Goal: Transaction & Acquisition: Purchase product/service

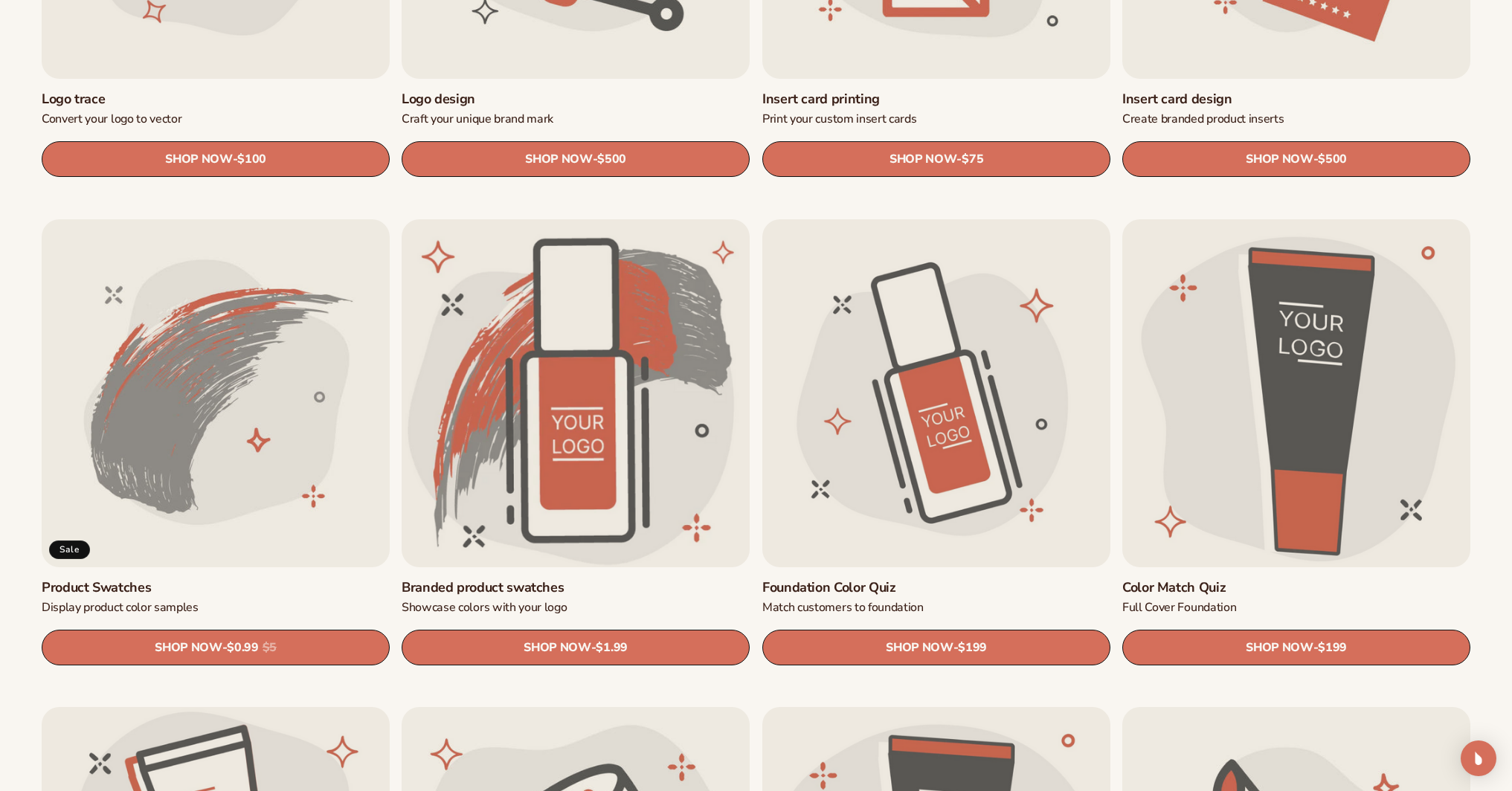
scroll to position [835, 0]
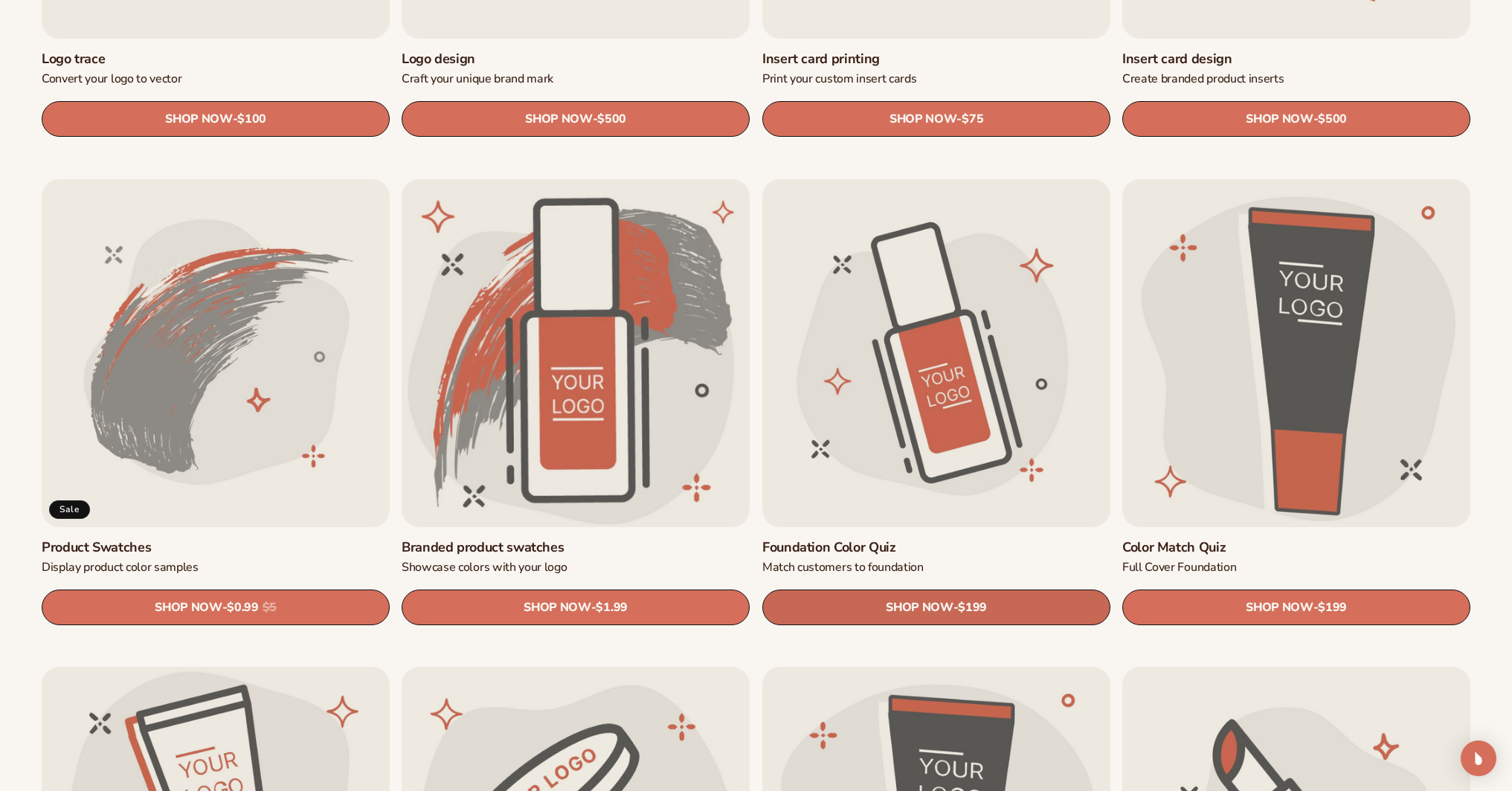
click at [895, 605] on span "SHOP NOW" at bounding box center [918, 608] width 67 height 14
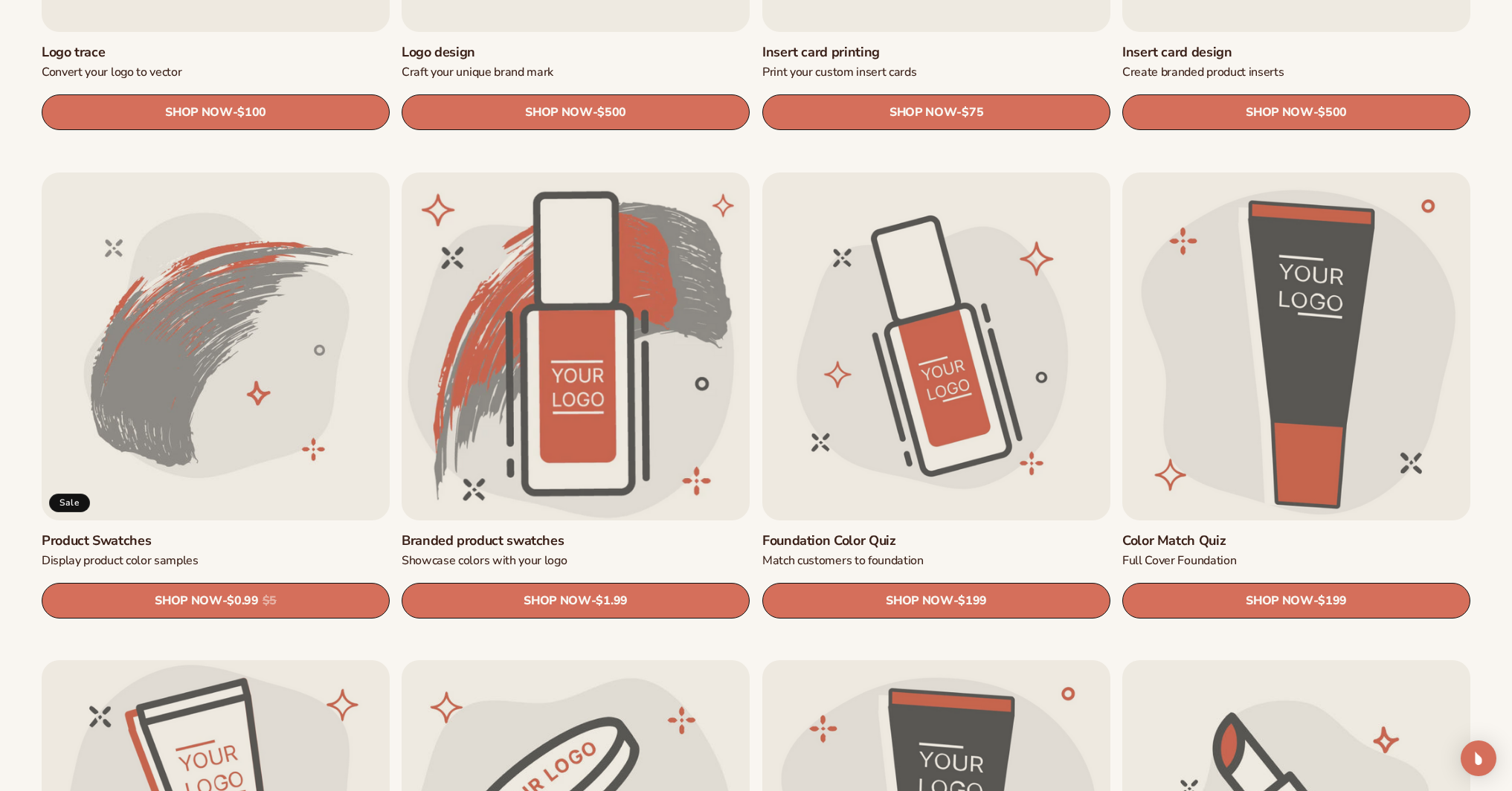
scroll to position [953, 0]
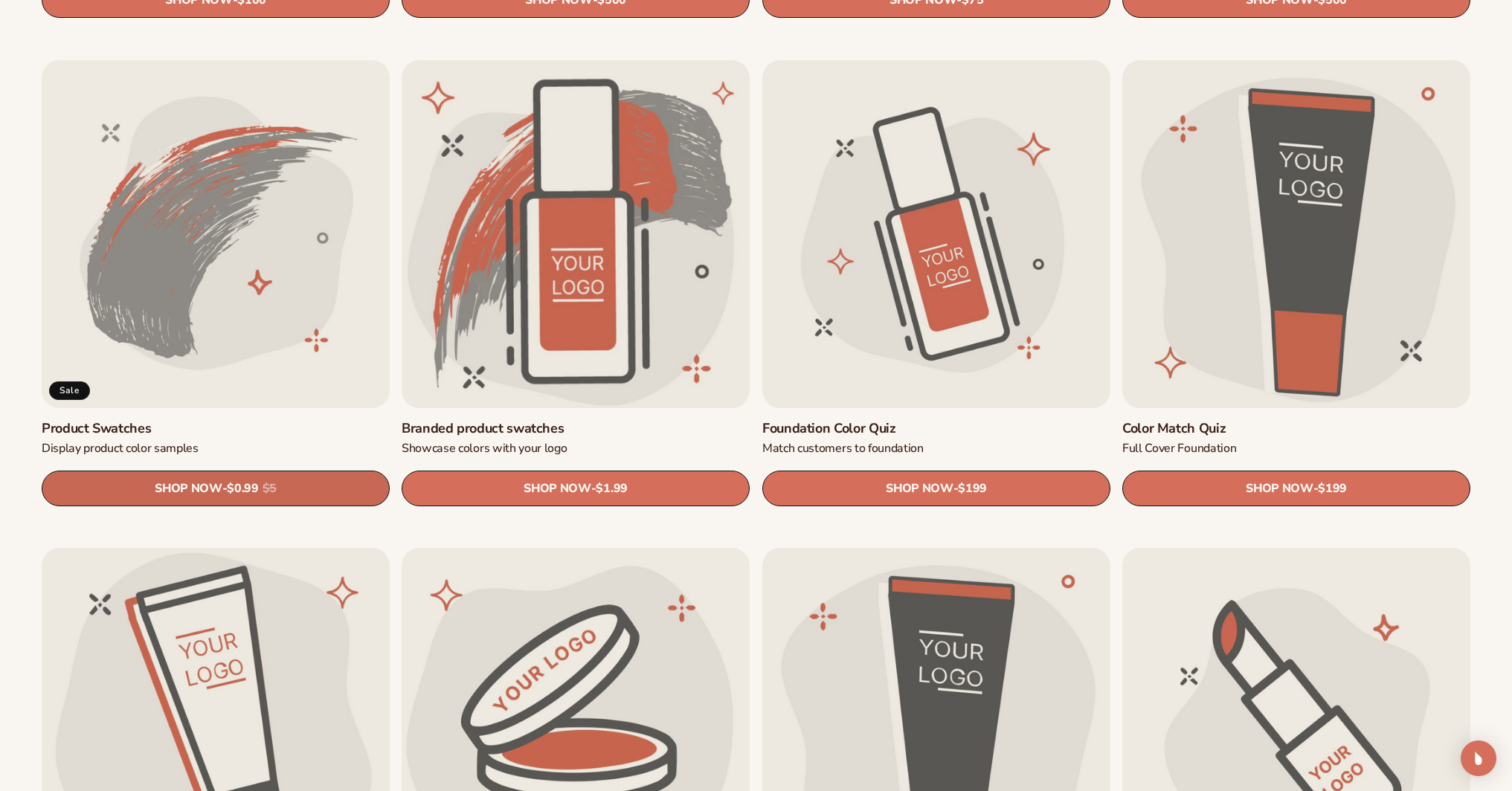
click at [271, 482] on s "$5" at bounding box center [269, 489] width 14 height 14
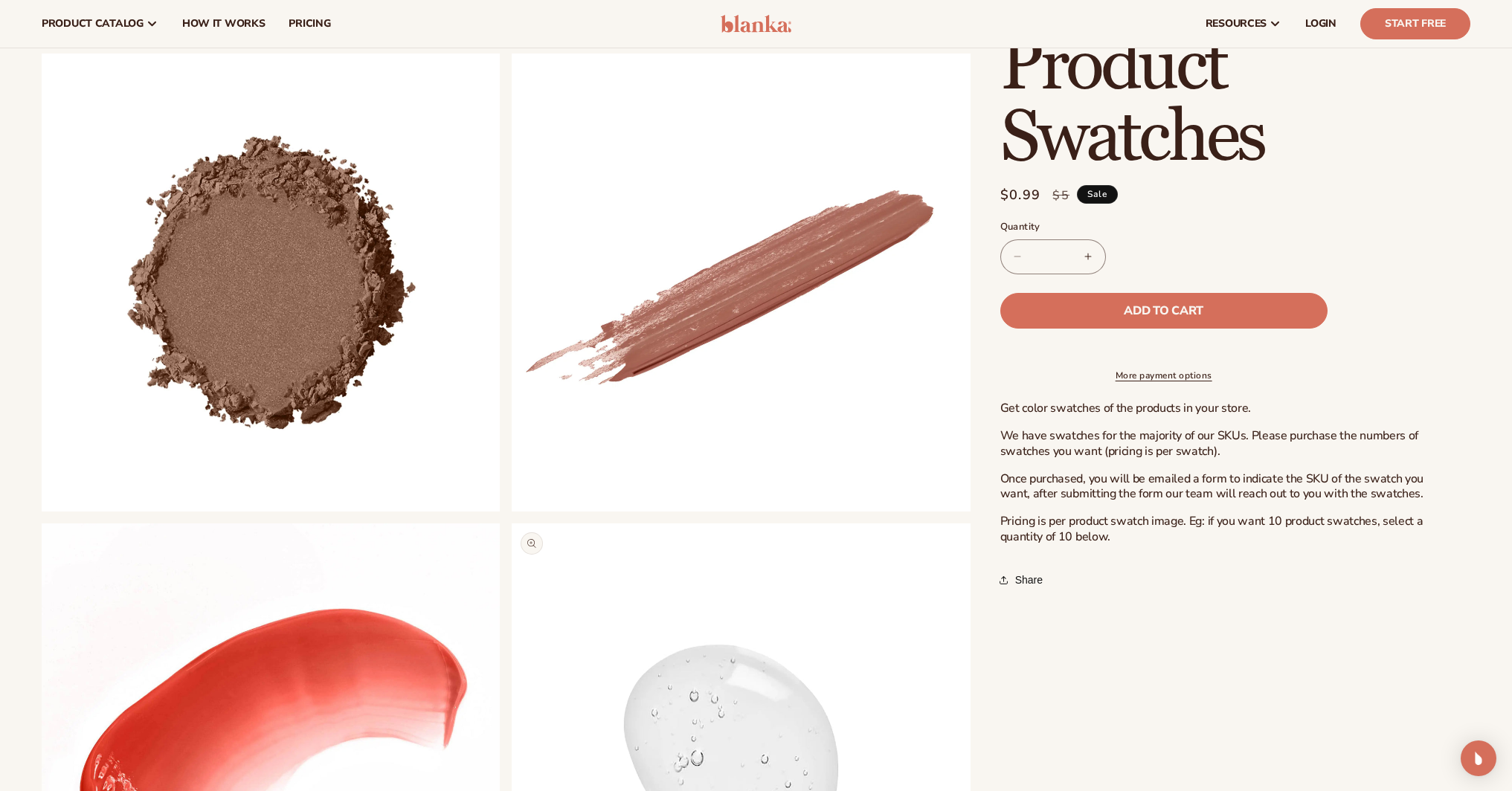
scroll to position [540, 0]
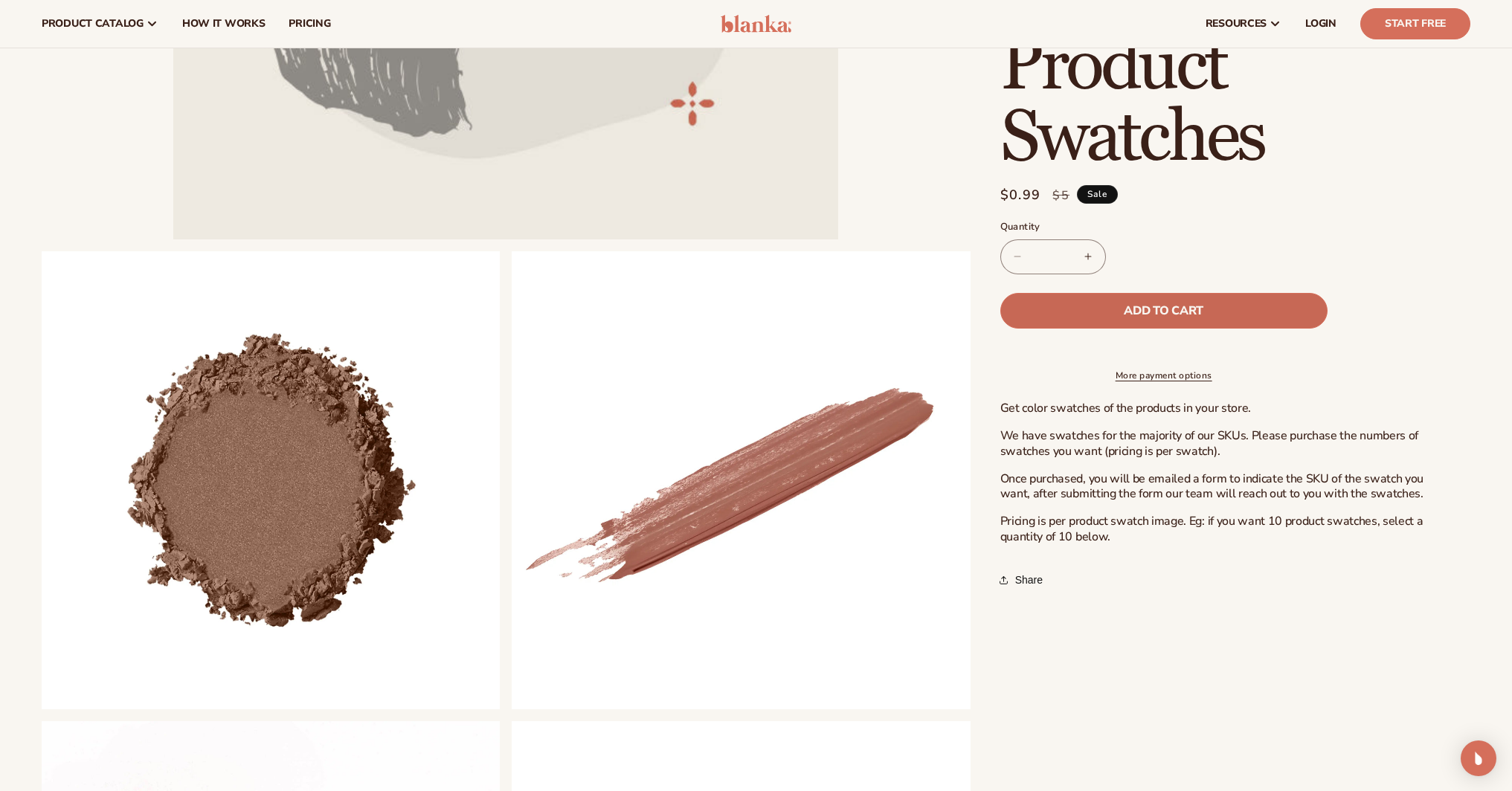
click at [1194, 309] on span "Add to cart" at bounding box center [1163, 310] width 78 height 12
click at [1324, 21] on icon at bounding box center [1327, 24] width 18 height 18
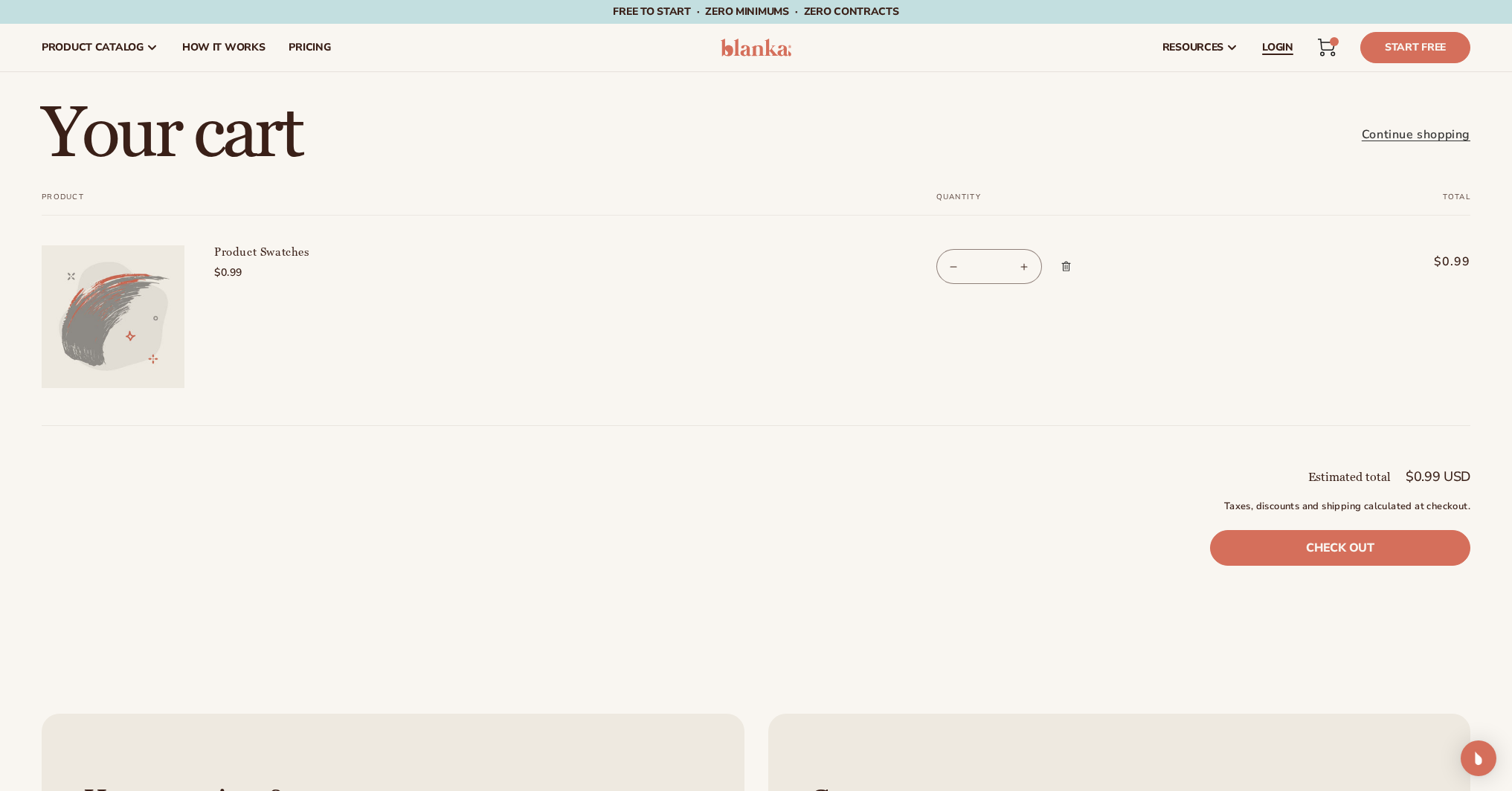
click at [1281, 46] on span "LOGIN" at bounding box center [1277, 47] width 31 height 12
click at [128, 311] on img at bounding box center [113, 317] width 143 height 143
click at [1028, 266] on button "Increase quantity for Product Swatches" at bounding box center [1024, 266] width 34 height 35
type input "*"
click at [944, 269] on button "Decrease quantity for Product Swatches" at bounding box center [954, 266] width 34 height 35
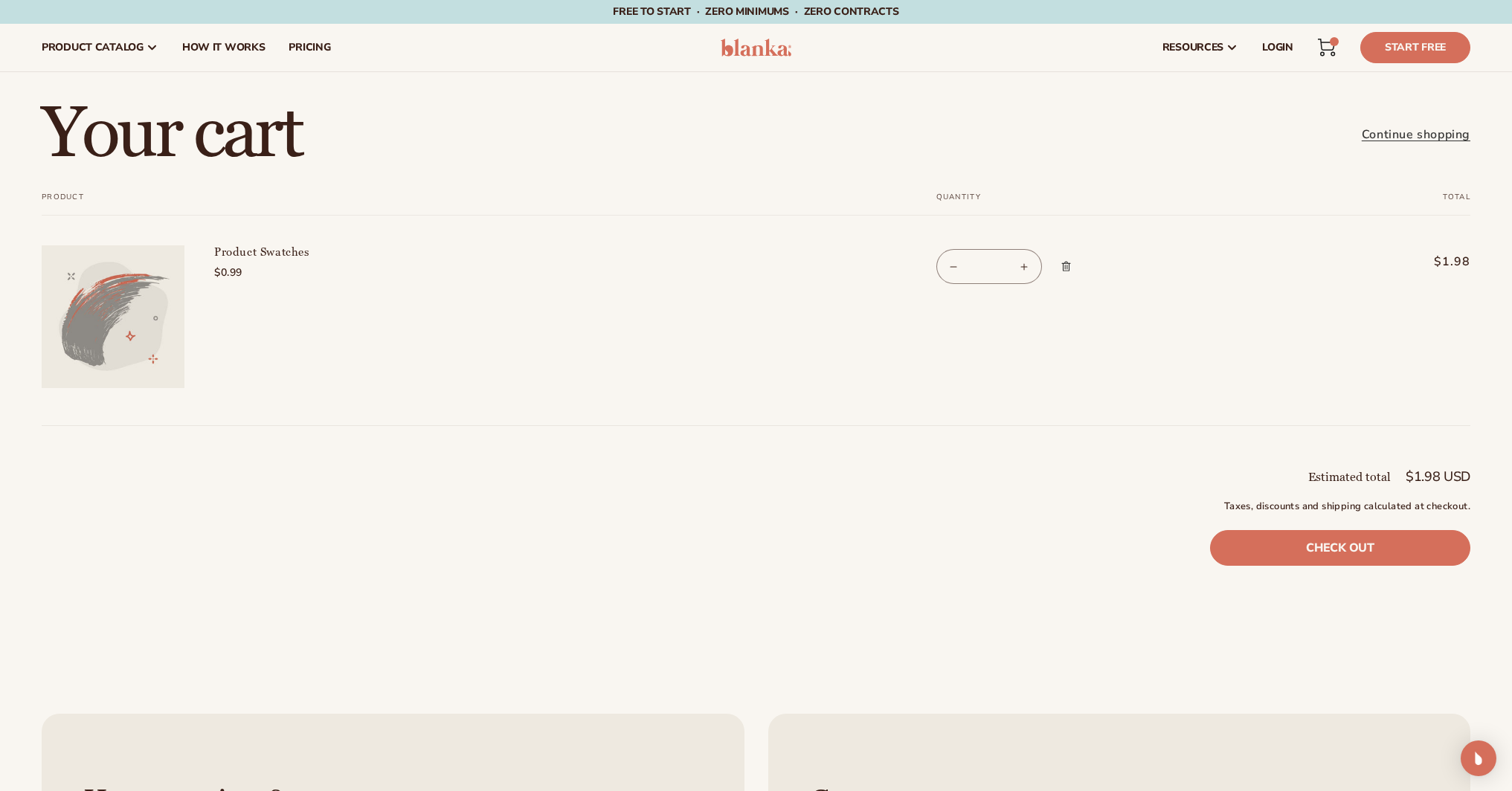
type input "*"
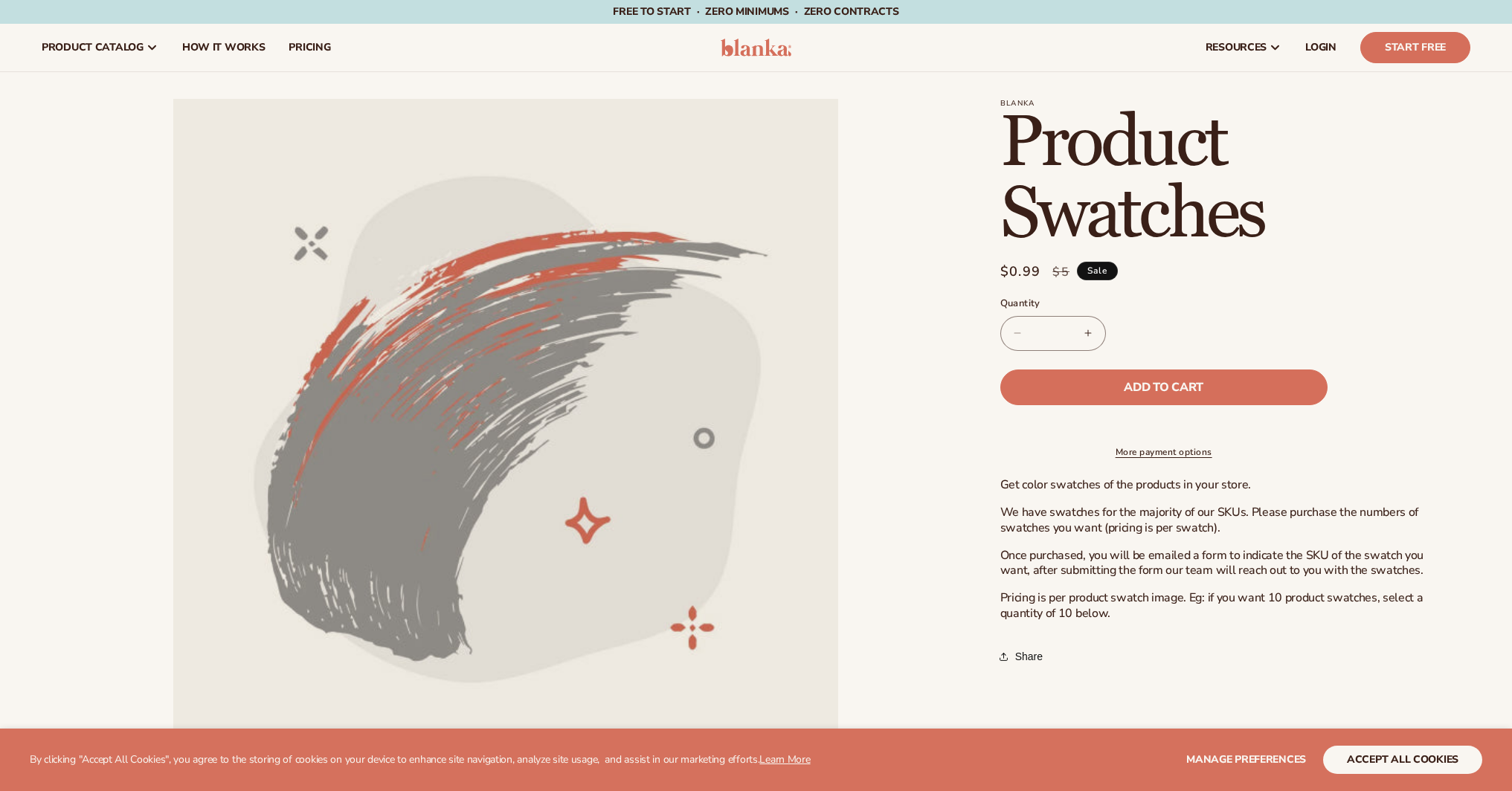
scroll to position [540, 0]
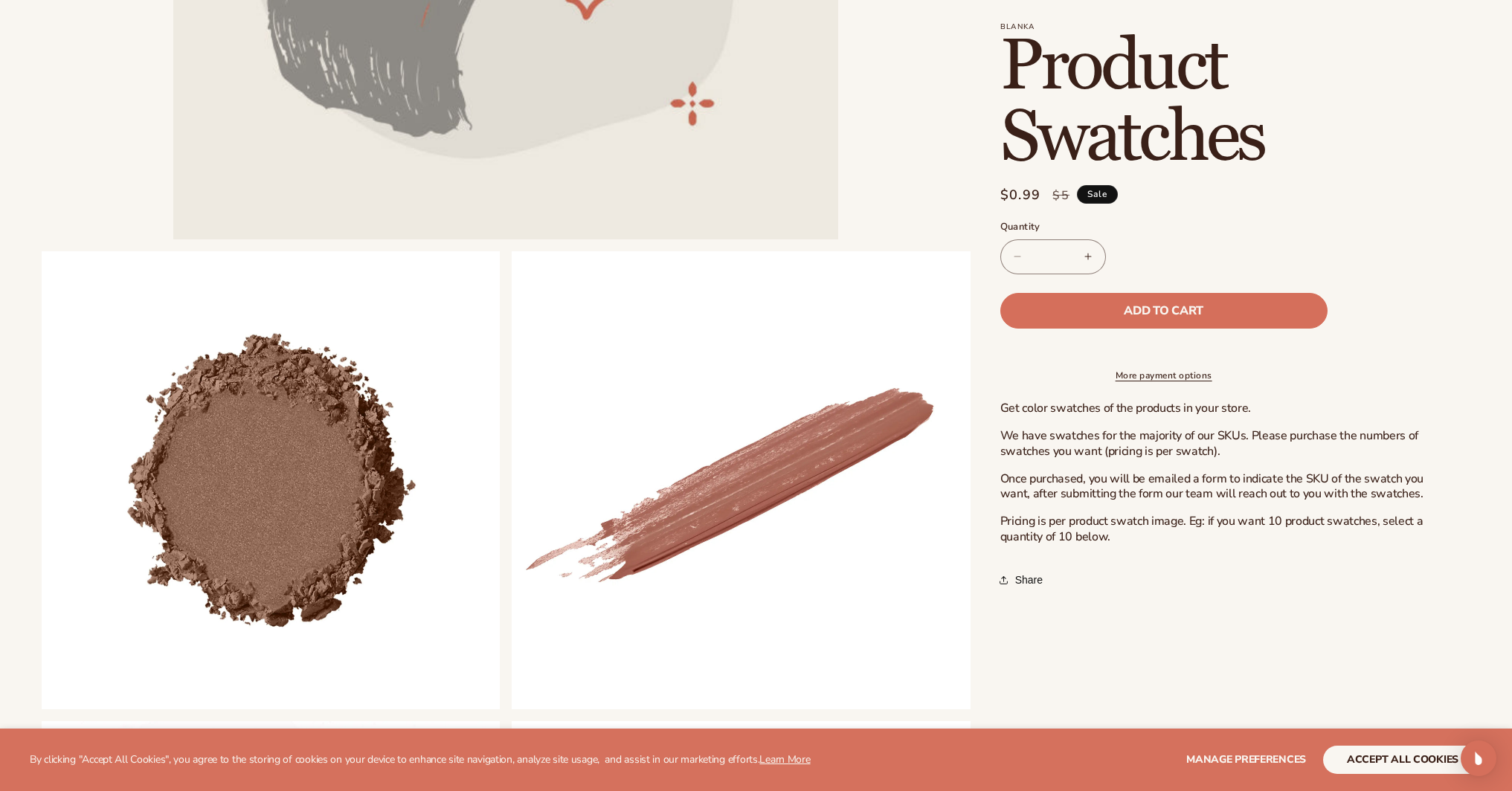
click at [1004, 347] on shop-pay-wallet-button at bounding box center [1002, 346] width 4 height 16
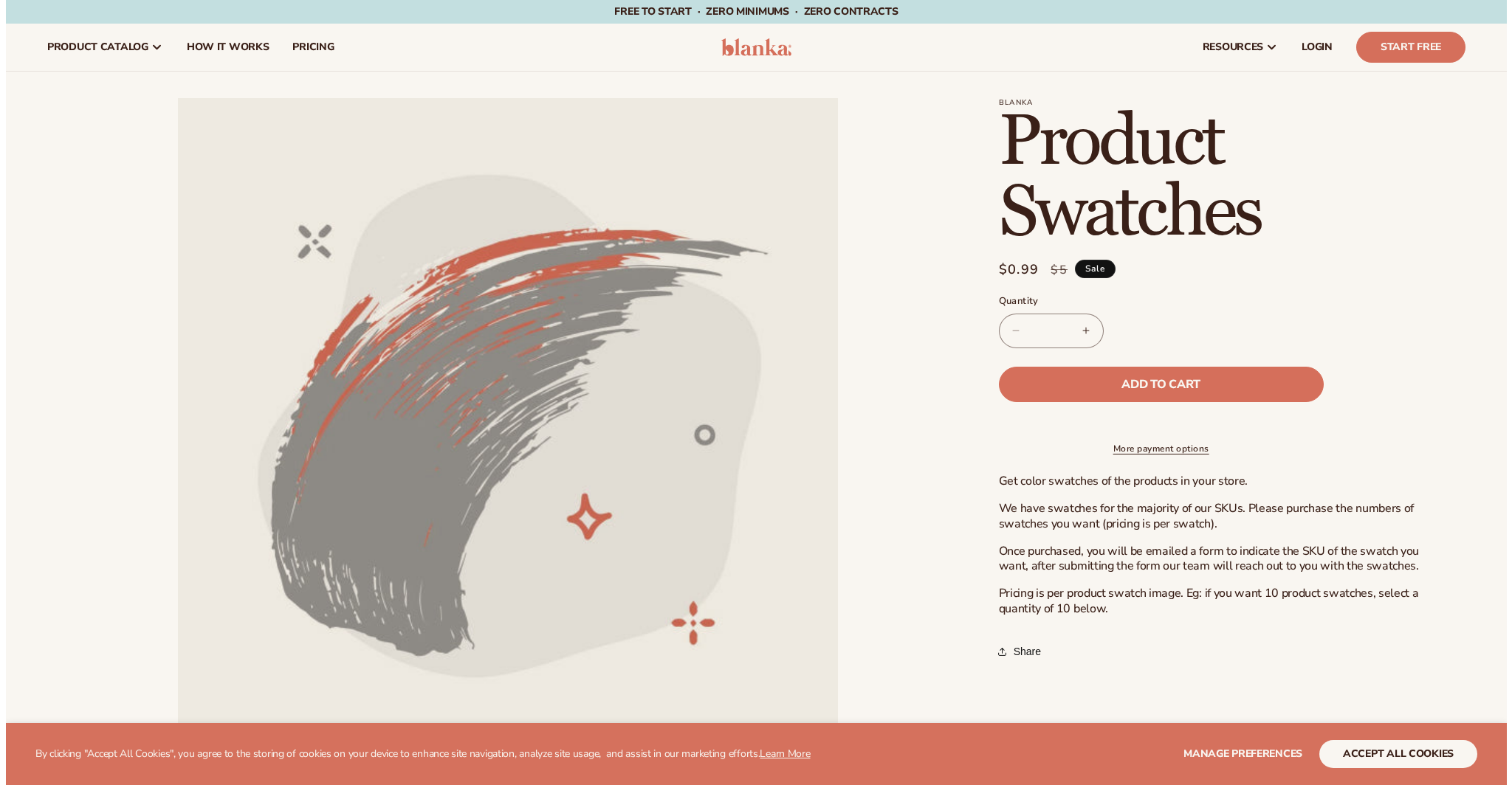
scroll to position [535, 0]
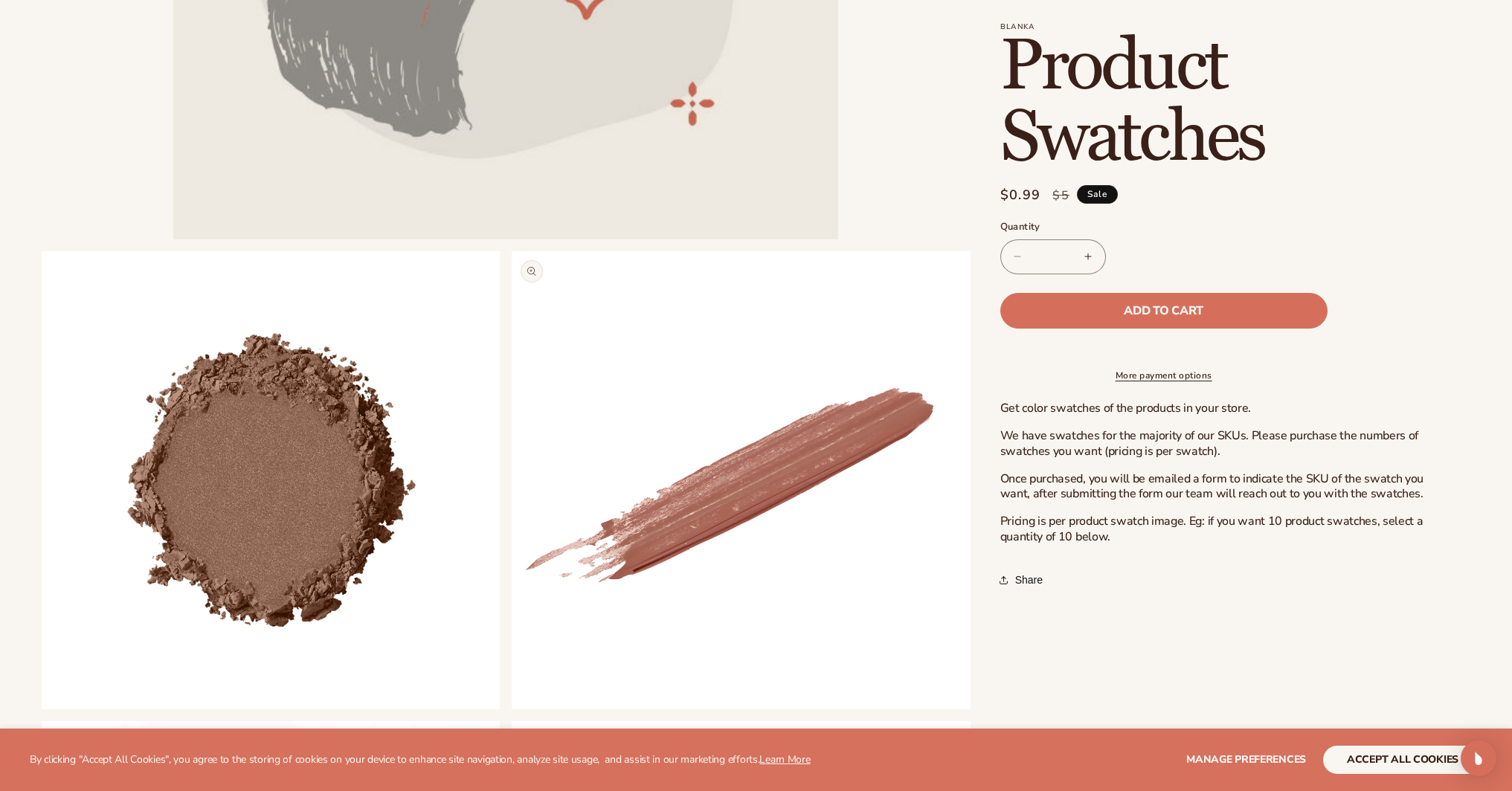
click at [512, 710] on button "Open media 3 in modal" at bounding box center [512, 710] width 0 height 0
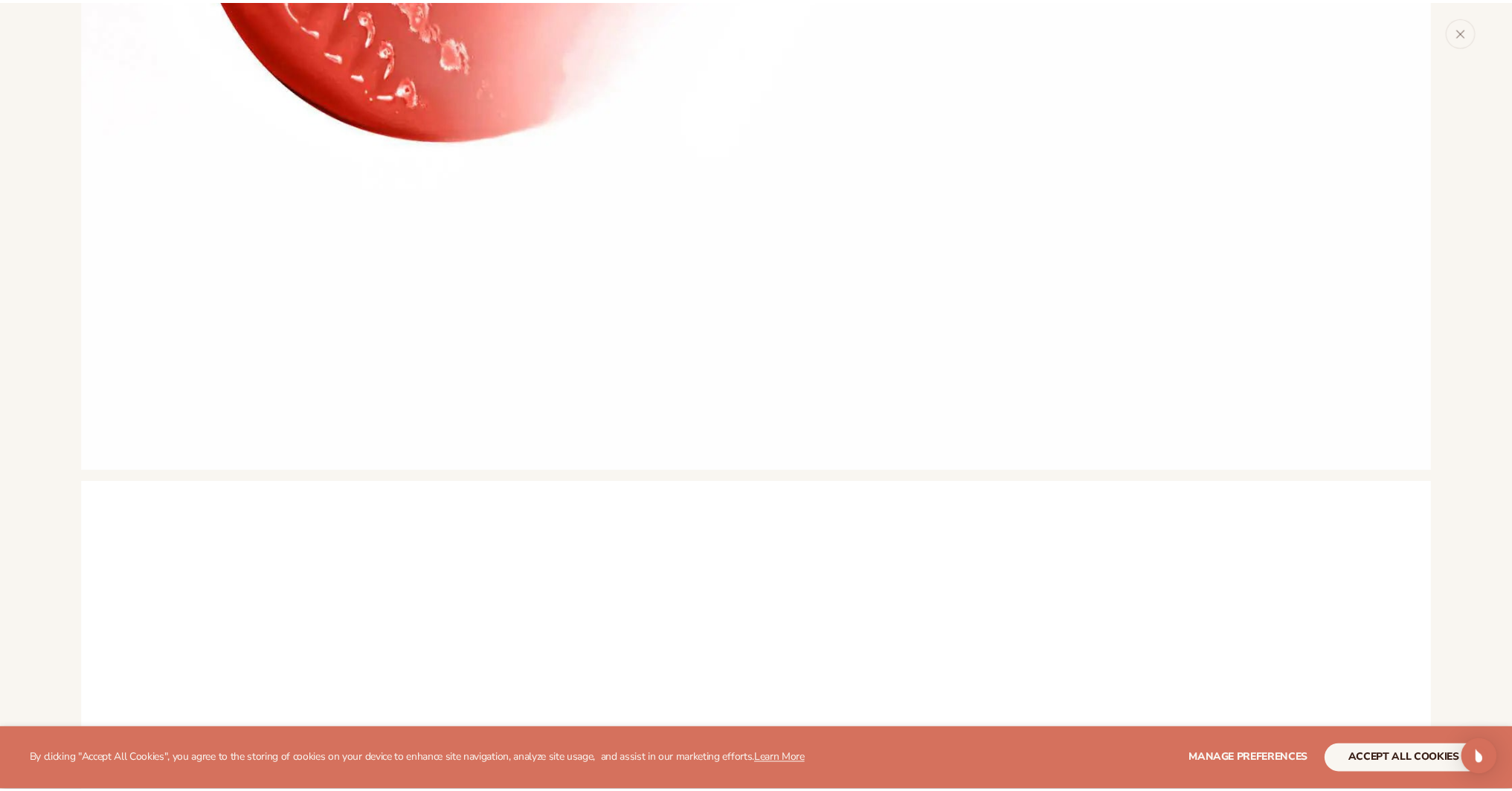
scroll to position [4222, 0]
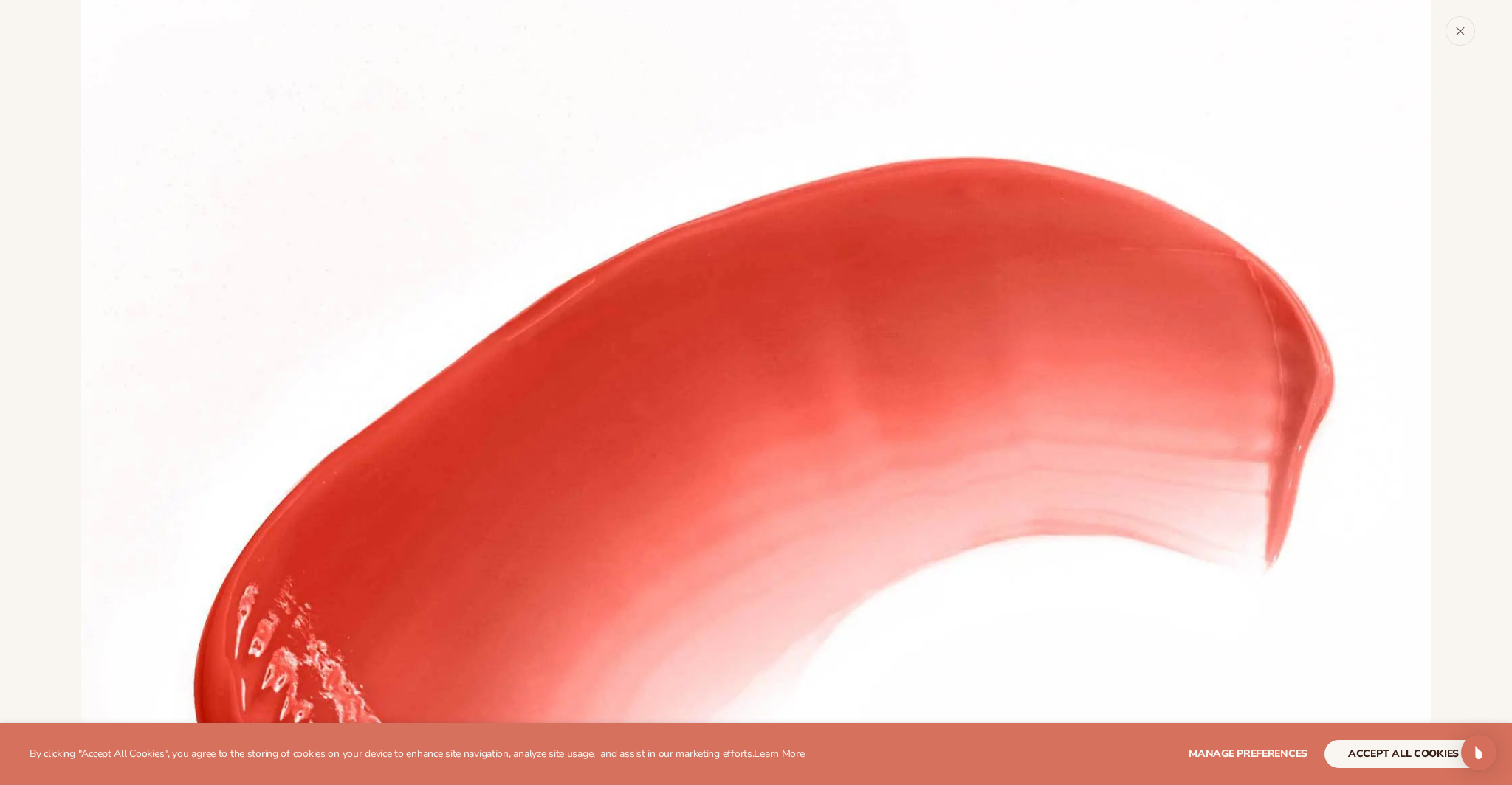
click at [1463, 32] on icon "Close" at bounding box center [1461, 31] width 11 height 11
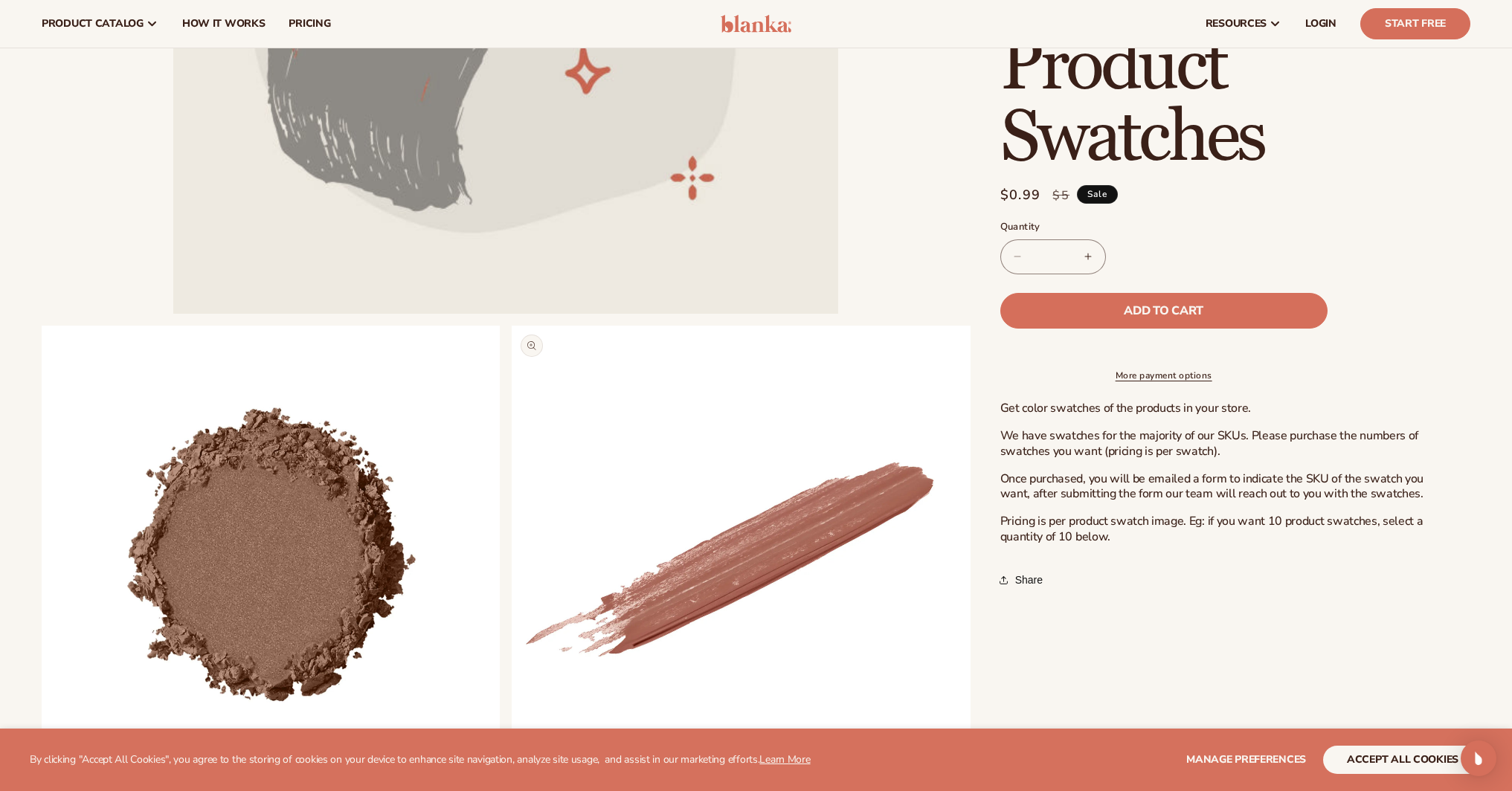
scroll to position [276, 0]
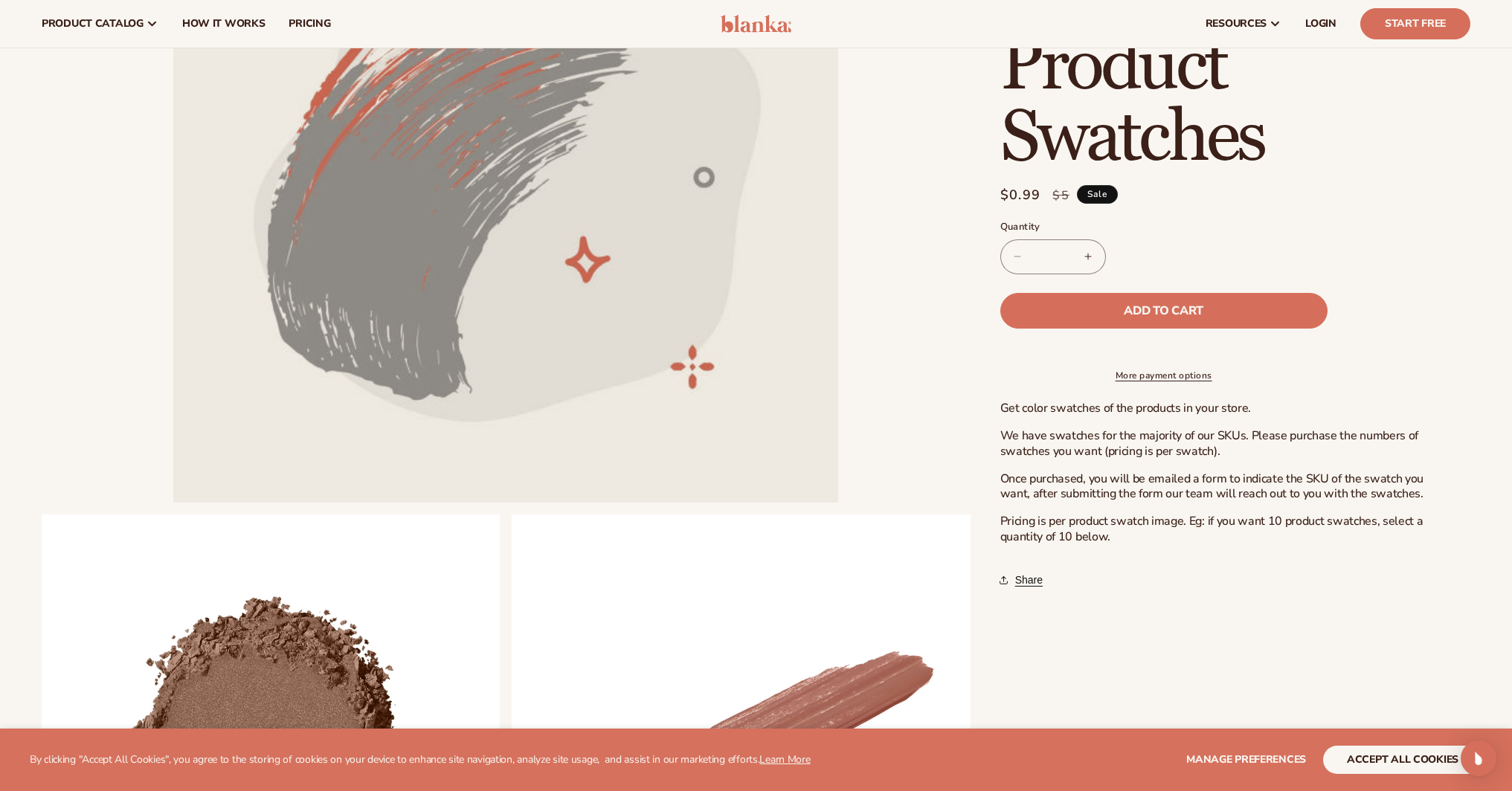
click at [1019, 595] on button "Share" at bounding box center [1023, 580] width 47 height 33
click at [1288, 644] on div "Blanka Product Swatches Product Swatches Regular price $0.99 Sale price $0.99 R…" at bounding box center [1220, 632] width 499 height 1620
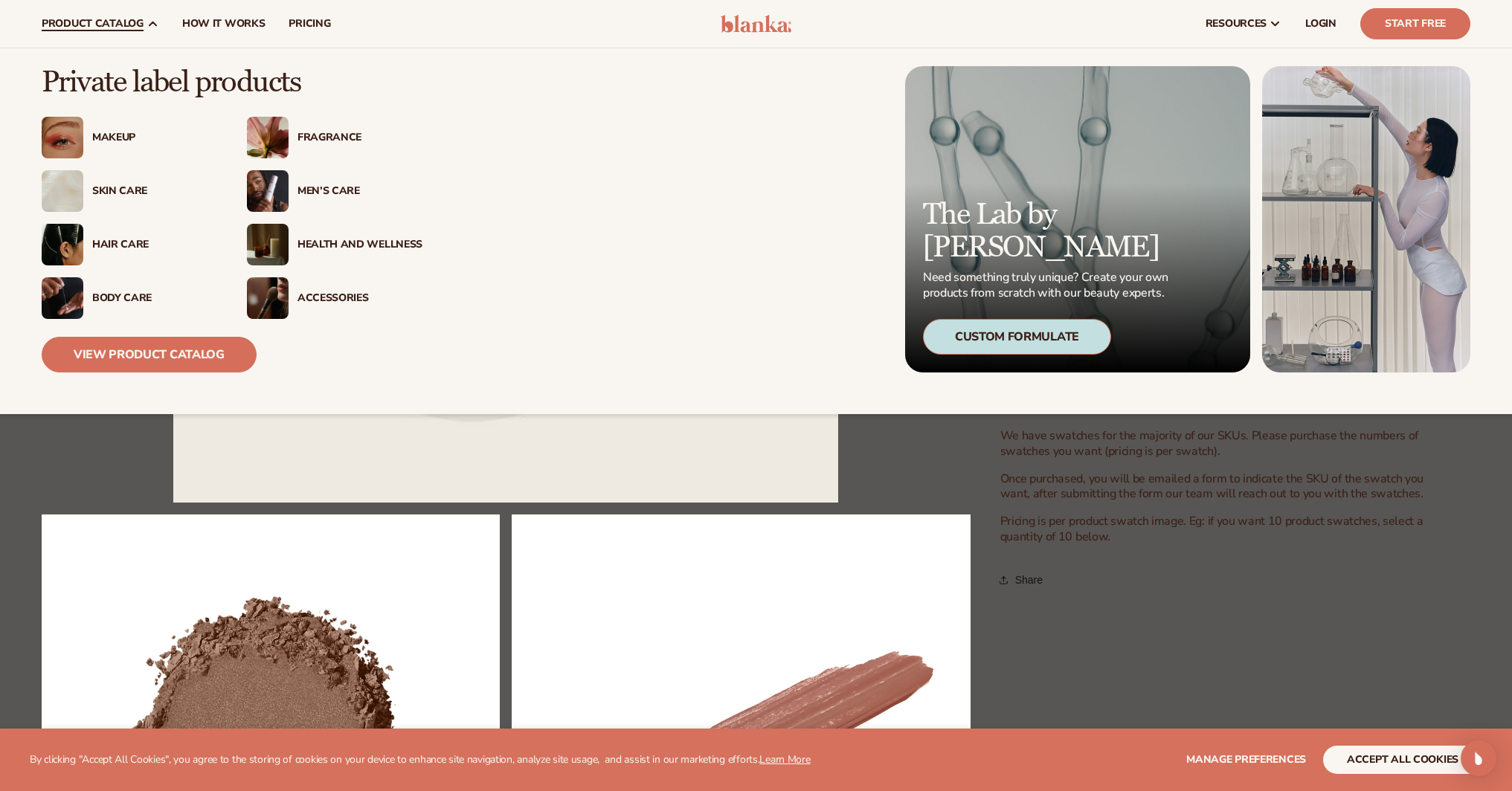
click at [112, 136] on div "Makeup" at bounding box center [154, 138] width 125 height 12
